Goal: Find specific page/section: Find specific page/section

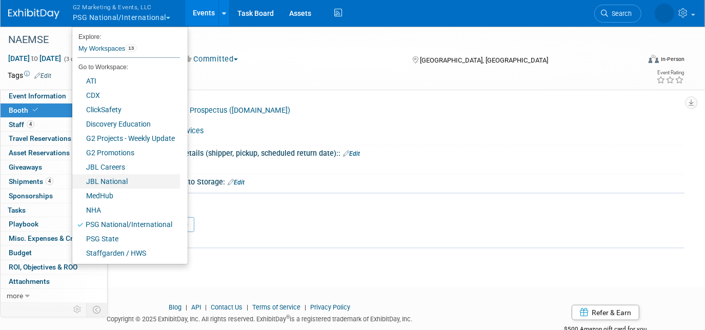
click at [158, 175] on link "JBL National" at bounding box center [126, 181] width 108 height 14
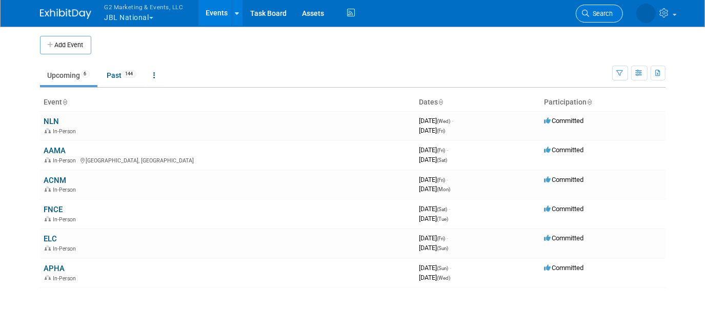
click at [609, 12] on span "Search" at bounding box center [602, 14] width 24 height 8
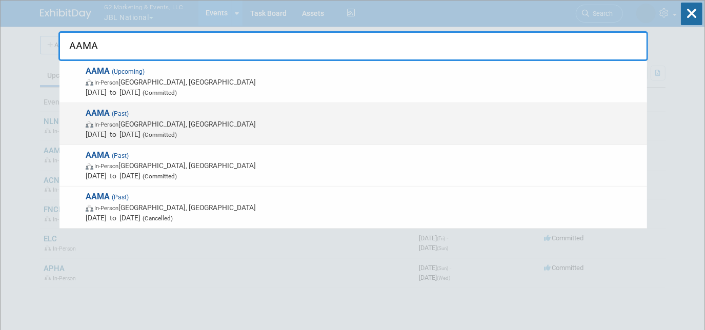
type input "AAMA"
click at [434, 117] on span "AAMA (Past) In-Person Grand Rapids, MI Sep 19, 2024 to Sep 21, 2024 (Committed)" at bounding box center [362, 123] width 559 height 31
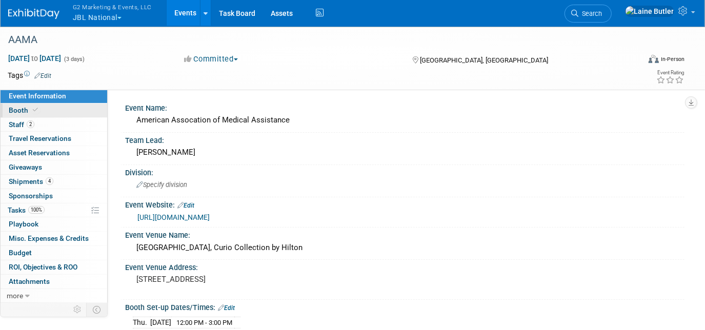
click at [69, 109] on link "Booth" at bounding box center [54, 111] width 107 height 14
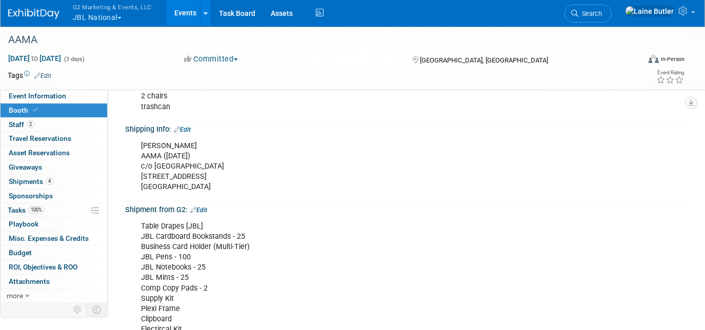
scroll to position [194, 0]
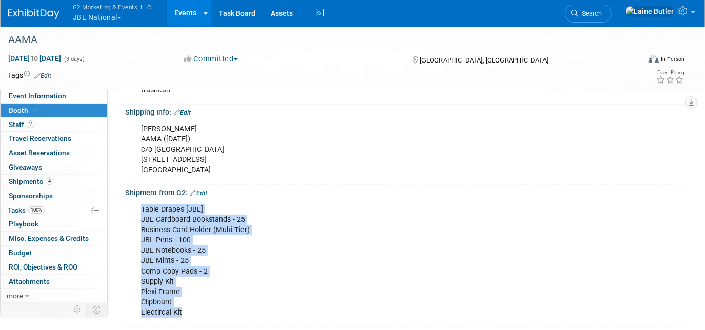
drag, startPoint x: 183, startPoint y: 313, endPoint x: 138, endPoint y: 204, distance: 118.6
click at [138, 204] on div "Table Drapes [JBL] JBL Cardboard Bookstands - 25 Business Card Holder (Multi-Ti…" at bounding box center [355, 261] width 442 height 124
copy div "Table Drapes [JBL] JBL Cardboard Bookstands - 25 Business Card Holder (Multi-Ti…"
